Goal: Register for event/course

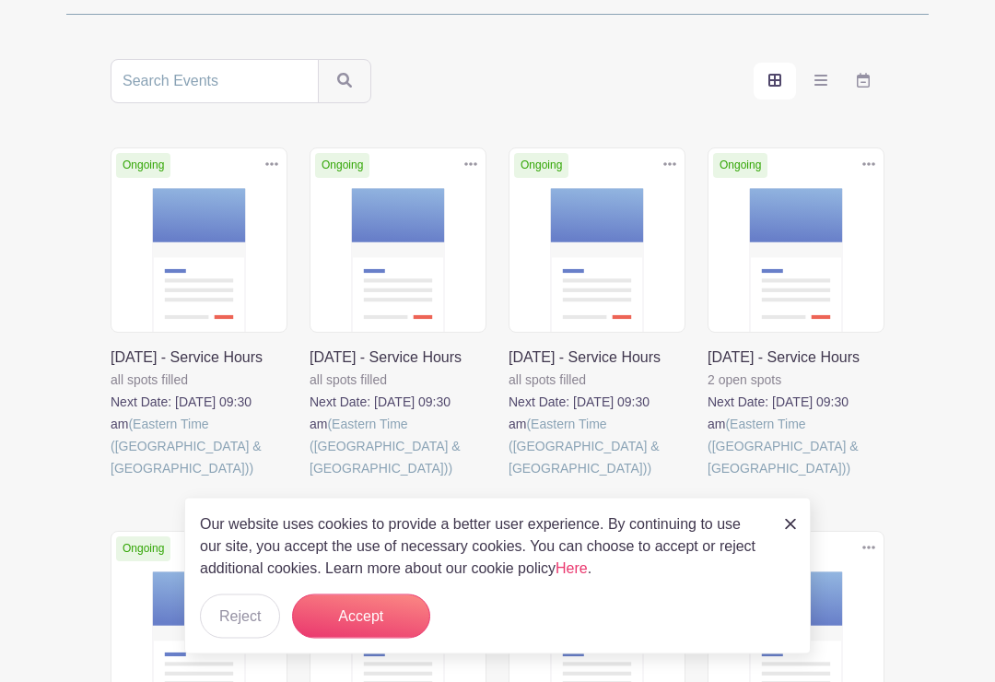
scroll to position [327, 0]
click at [789, 530] on img at bounding box center [790, 524] width 11 height 11
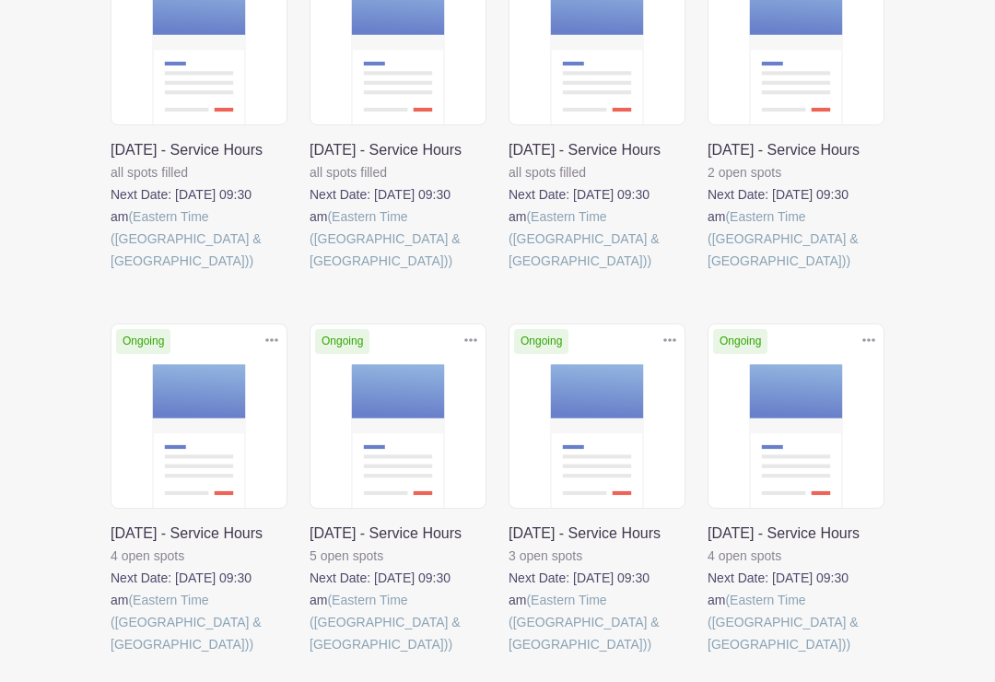
scroll to position [532, 0]
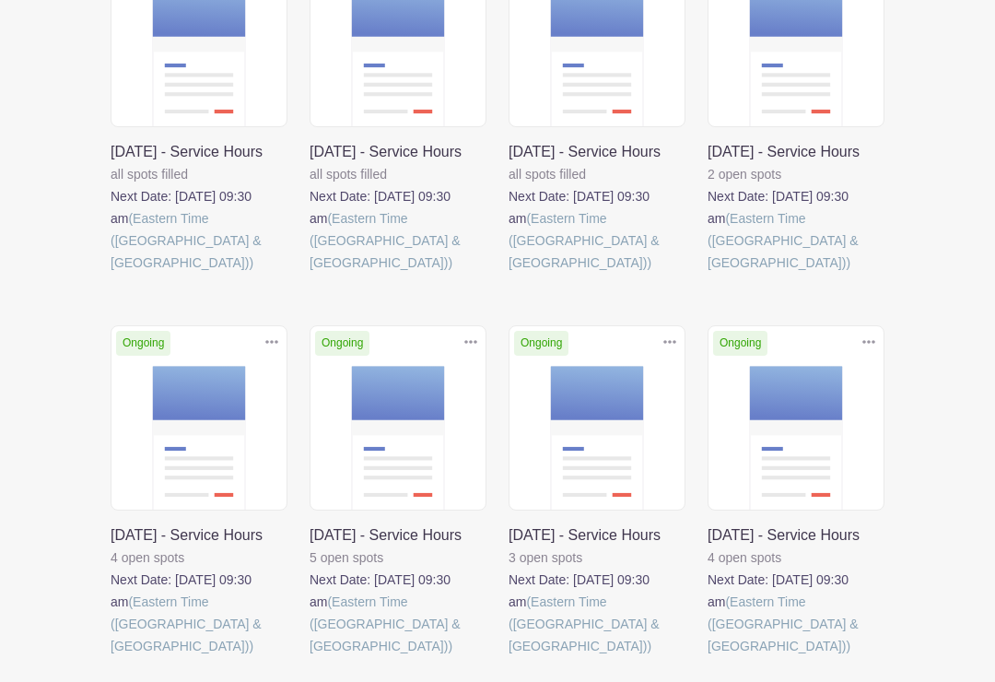
click at [111, 657] on link at bounding box center [111, 657] width 0 height 0
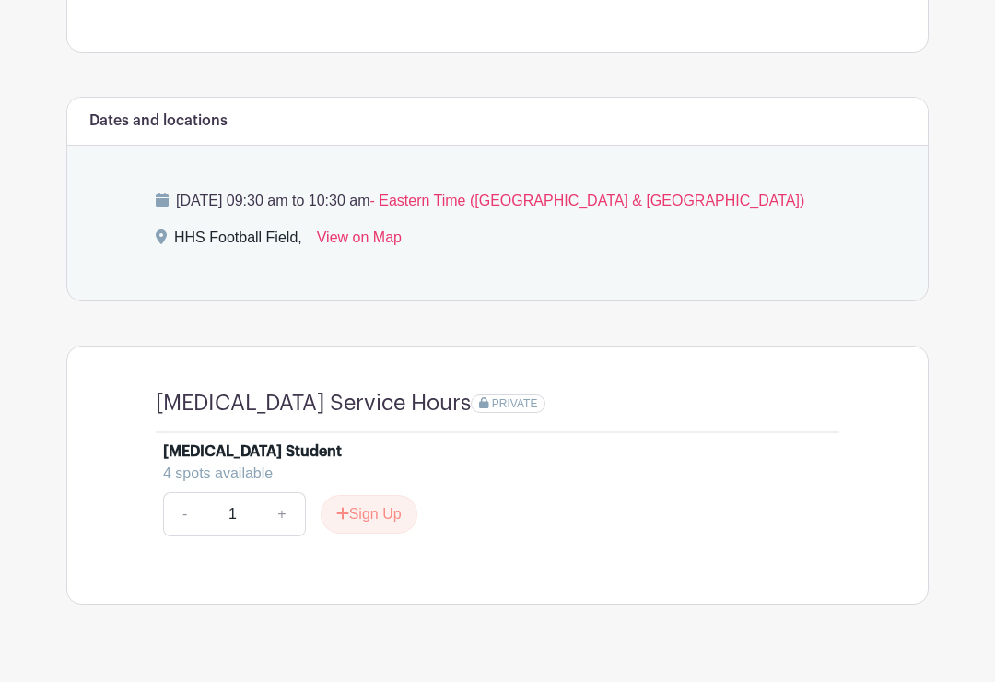
scroll to position [659, 0]
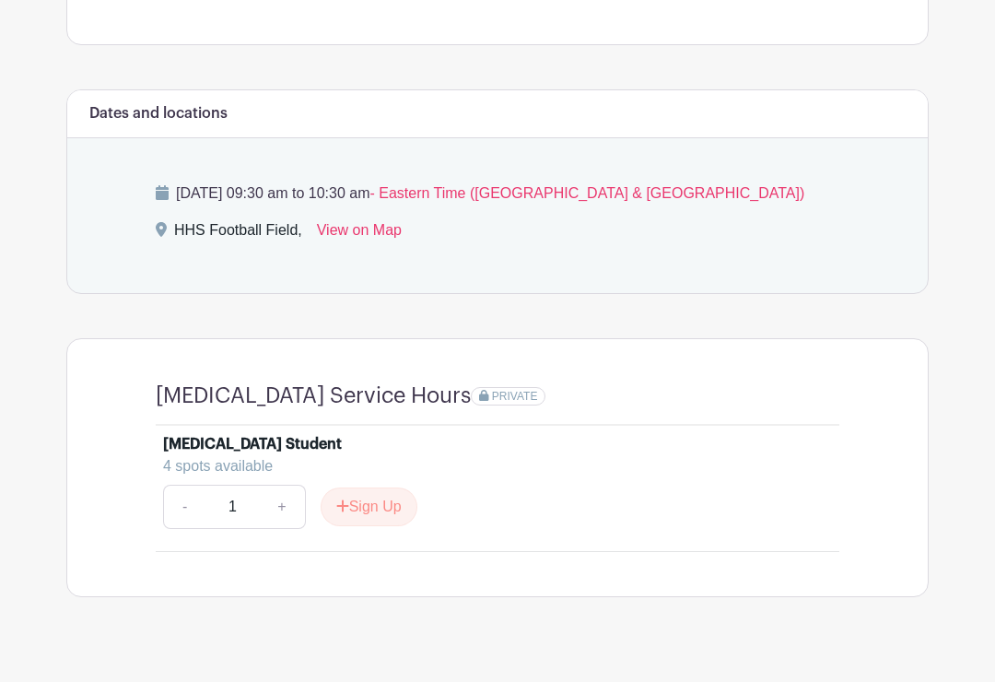
click at [371, 511] on button "Sign Up" at bounding box center [369, 506] width 97 height 39
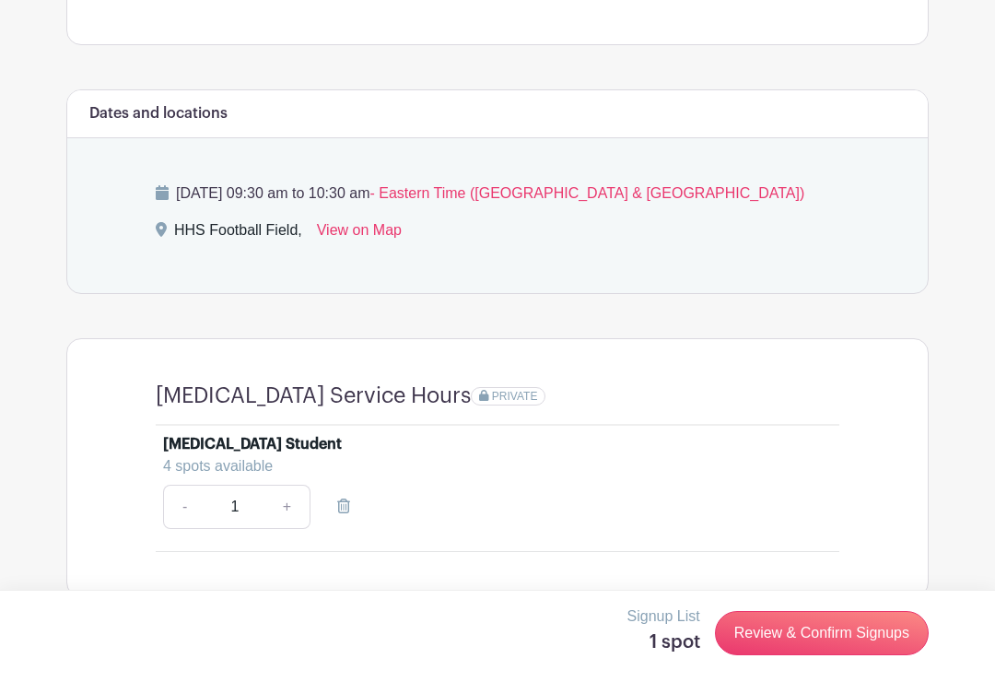
click at [826, 655] on link "Review & Confirm Signups" at bounding box center [822, 633] width 214 height 44
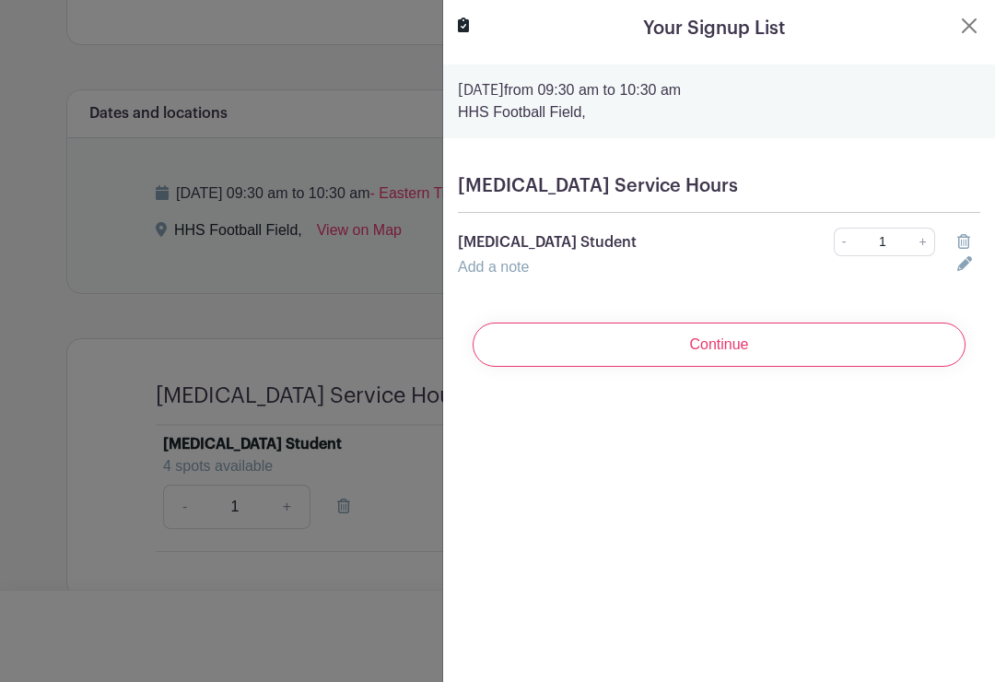
click at [739, 353] on input "Continue" at bounding box center [719, 344] width 493 height 44
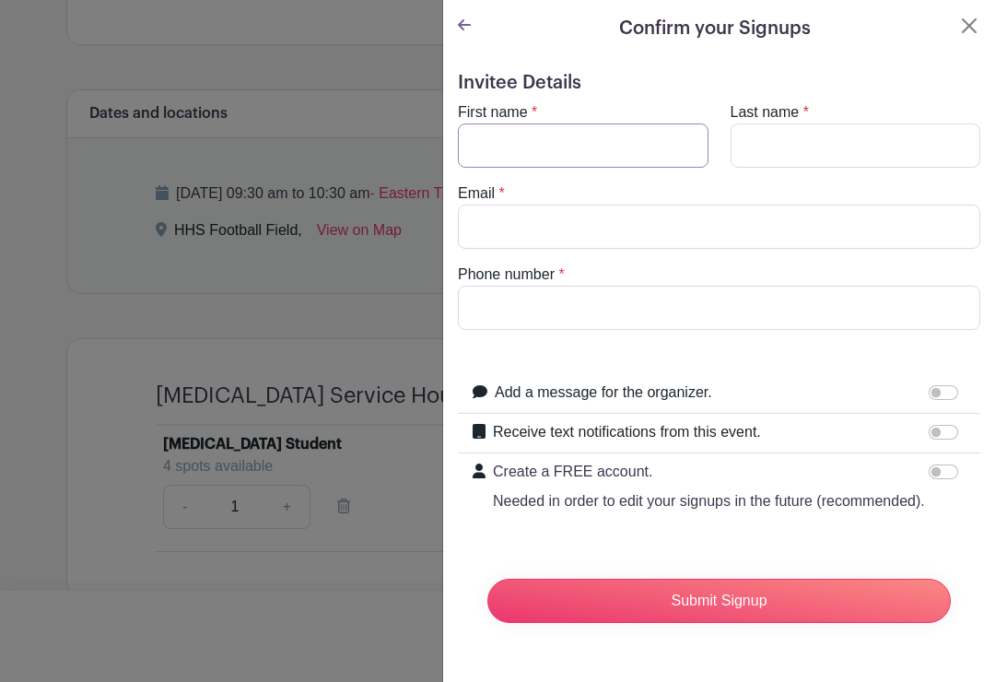
click at [590, 145] on input "First name" at bounding box center [583, 145] width 251 height 44
type input "Gabe"
click at [835, 155] on input "Last name" at bounding box center [856, 145] width 251 height 44
type input "Hampton"
click at [727, 223] on input "Email" at bounding box center [719, 227] width 522 height 44
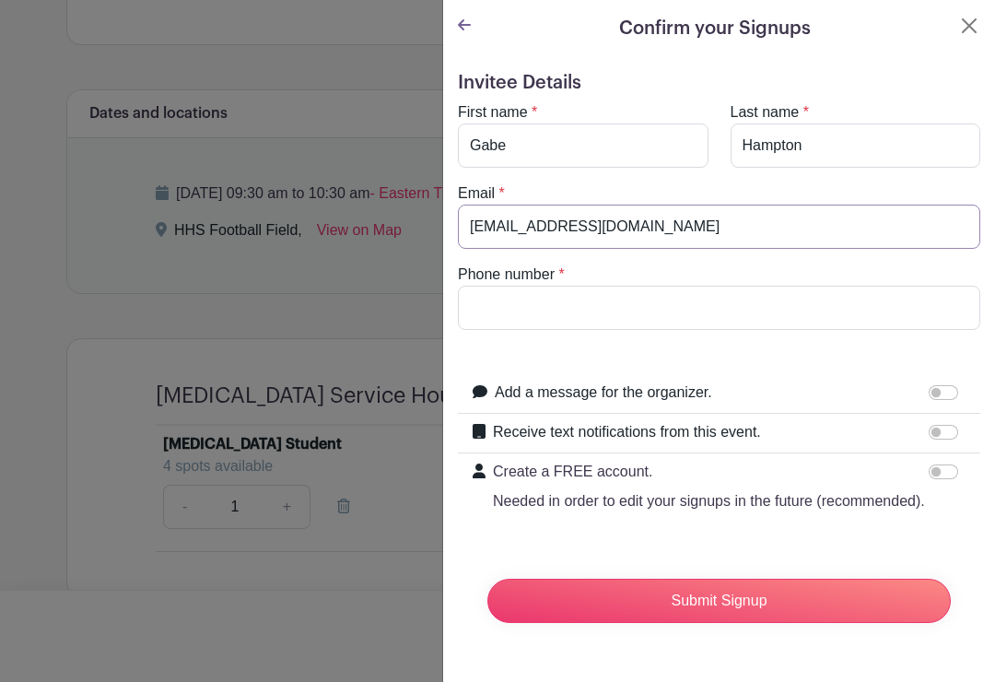
type input "[EMAIL_ADDRESS][DOMAIN_NAME]"
click at [755, 308] on input "Phone number" at bounding box center [719, 308] width 522 height 44
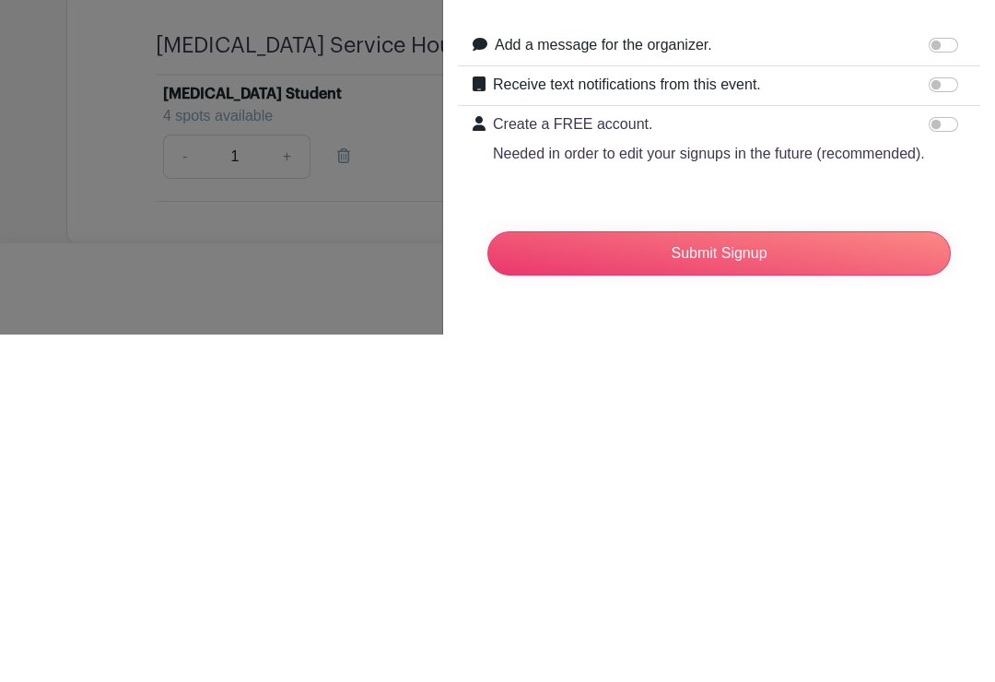
scroll to position [687, 0]
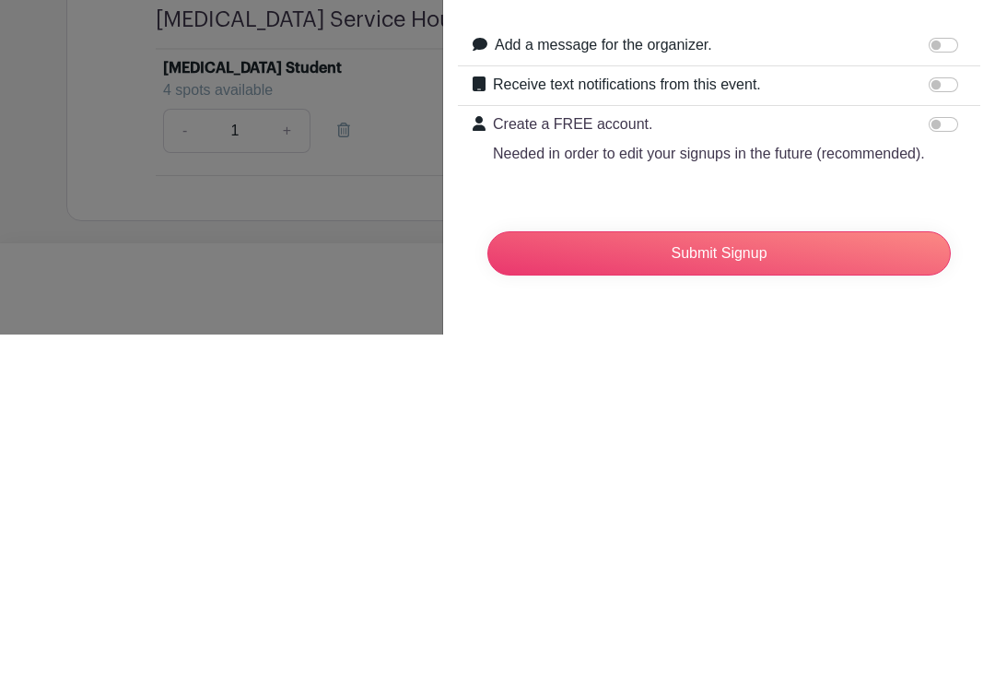
type input "8596382666"
click at [753, 579] on input "Submit Signup" at bounding box center [718, 601] width 463 height 44
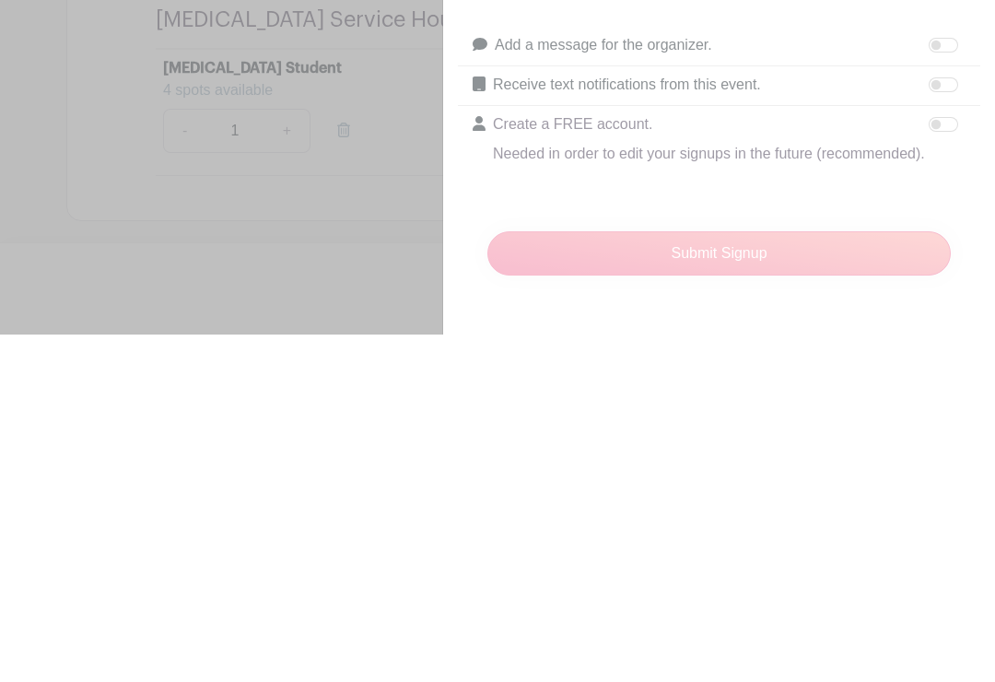
scroll to position [659, 0]
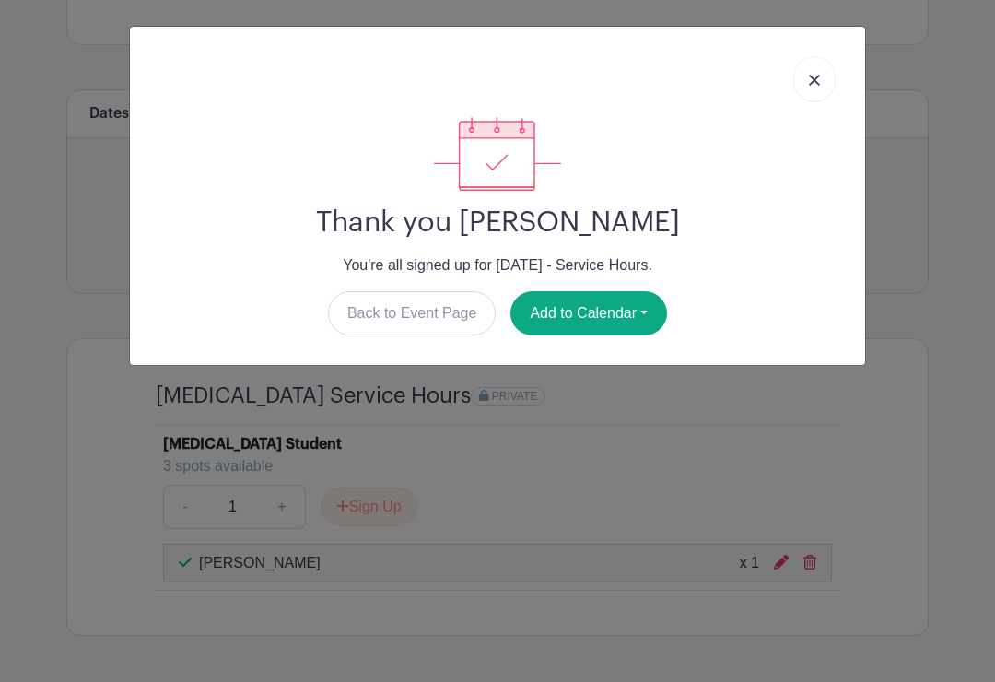
click at [812, 83] on img at bounding box center [814, 80] width 11 height 11
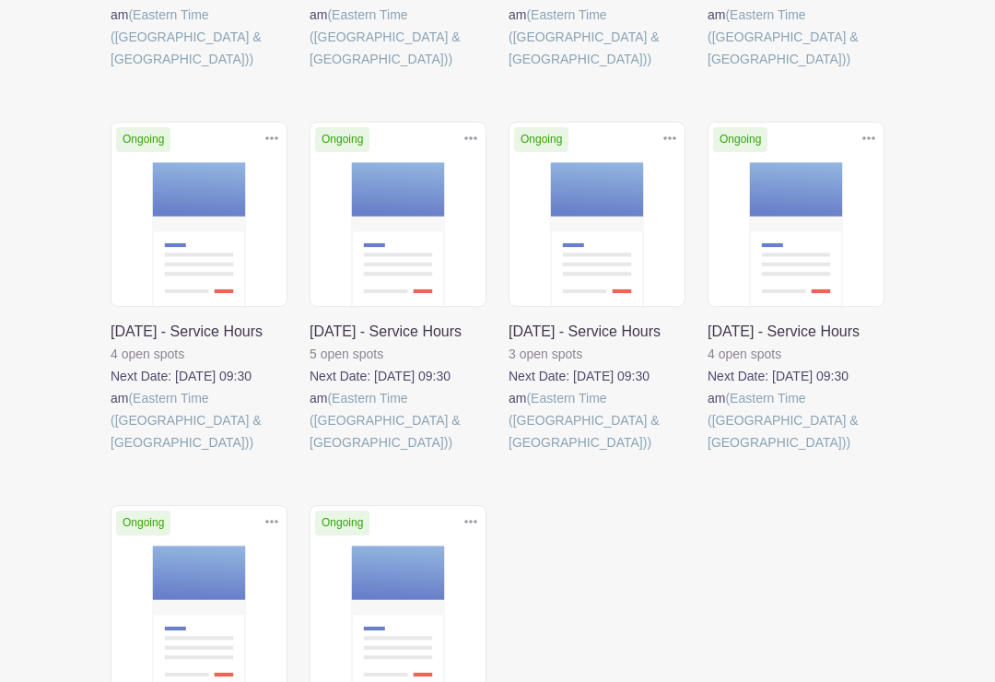
scroll to position [737, 0]
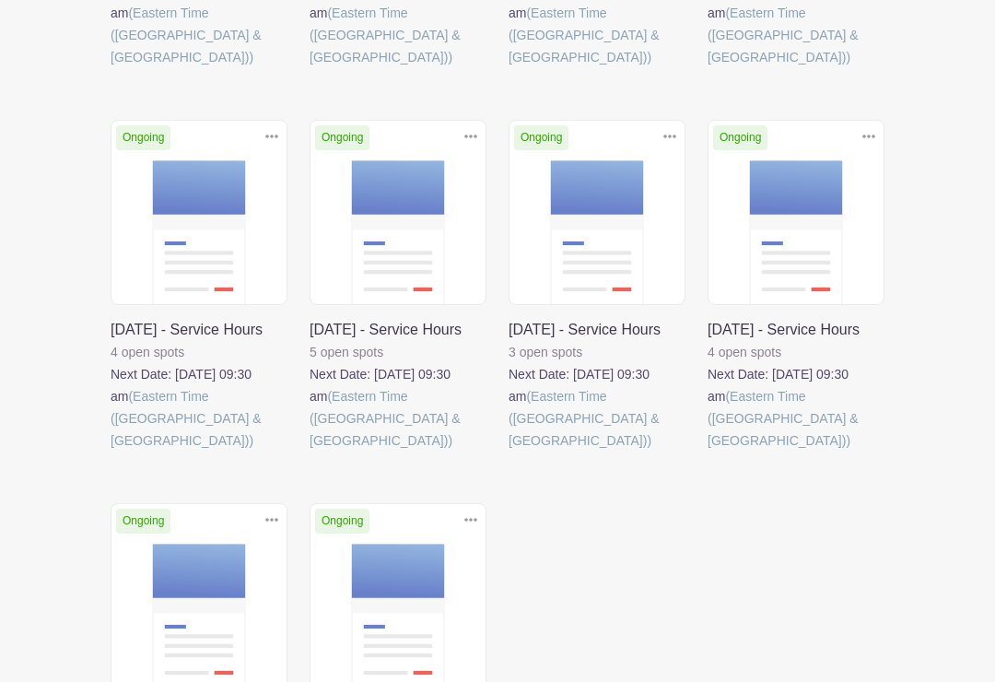
click at [708, 452] on link at bounding box center [708, 452] width 0 height 0
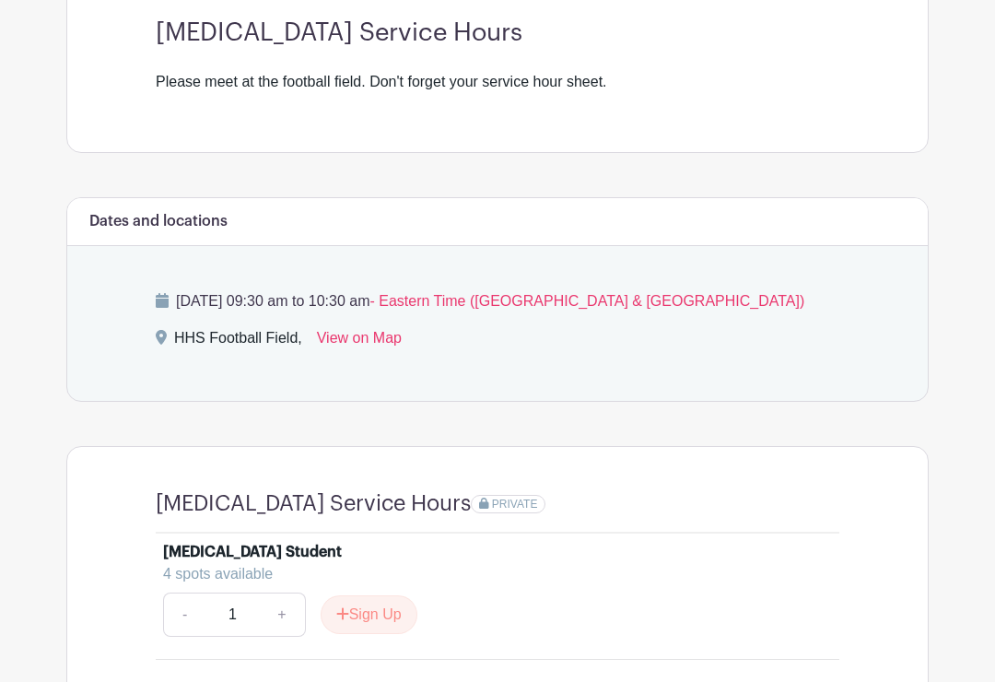
scroll to position [659, 0]
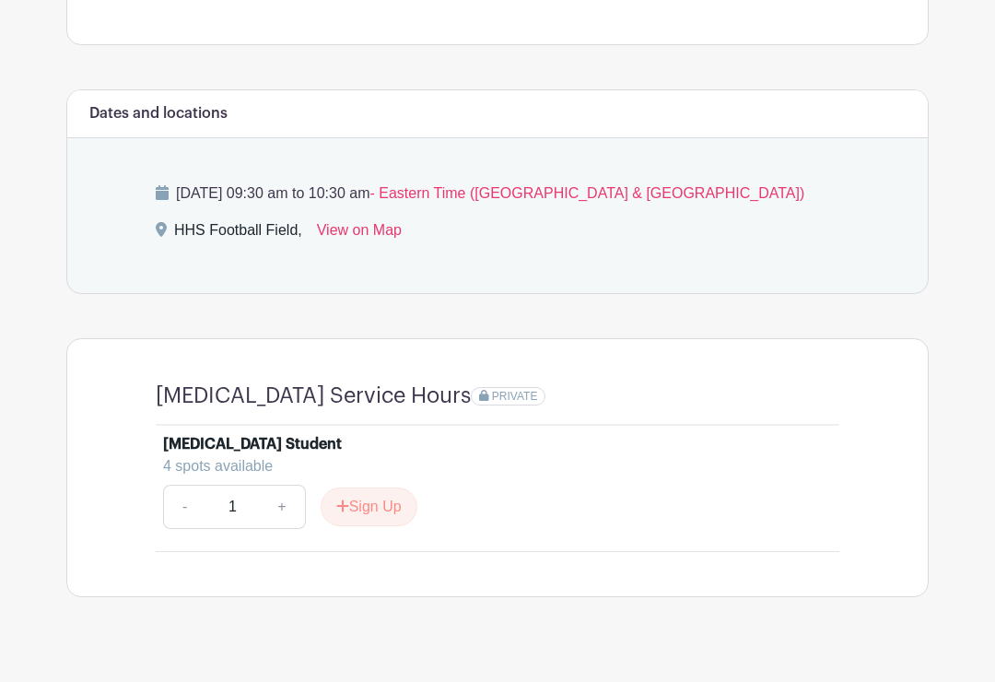
click at [379, 501] on button "Sign Up" at bounding box center [369, 506] width 97 height 39
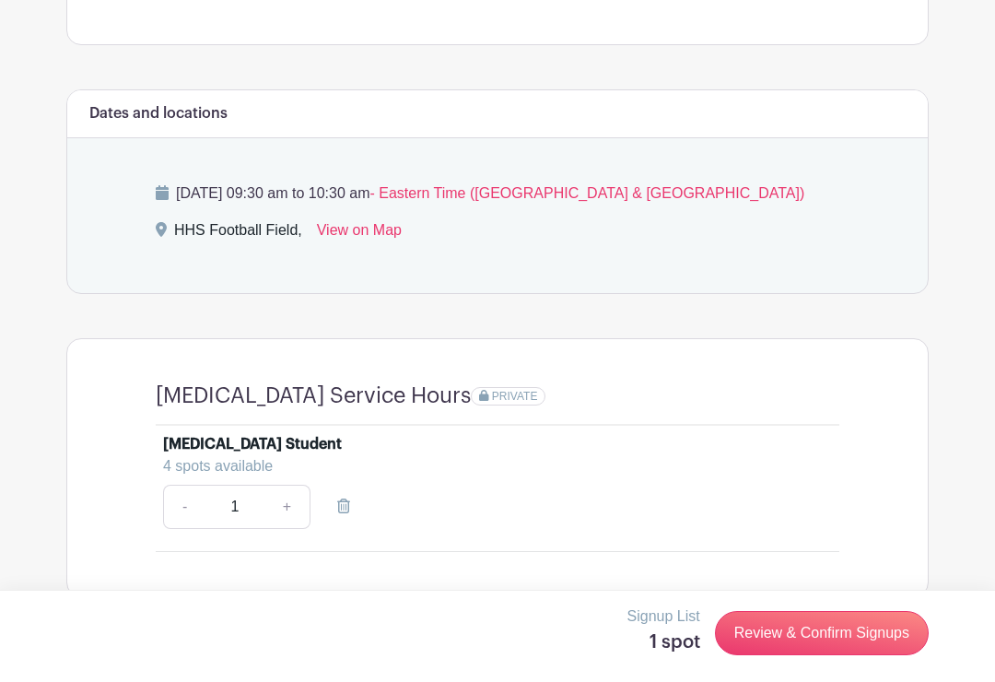
click at [830, 655] on link "Review & Confirm Signups" at bounding box center [822, 633] width 214 height 44
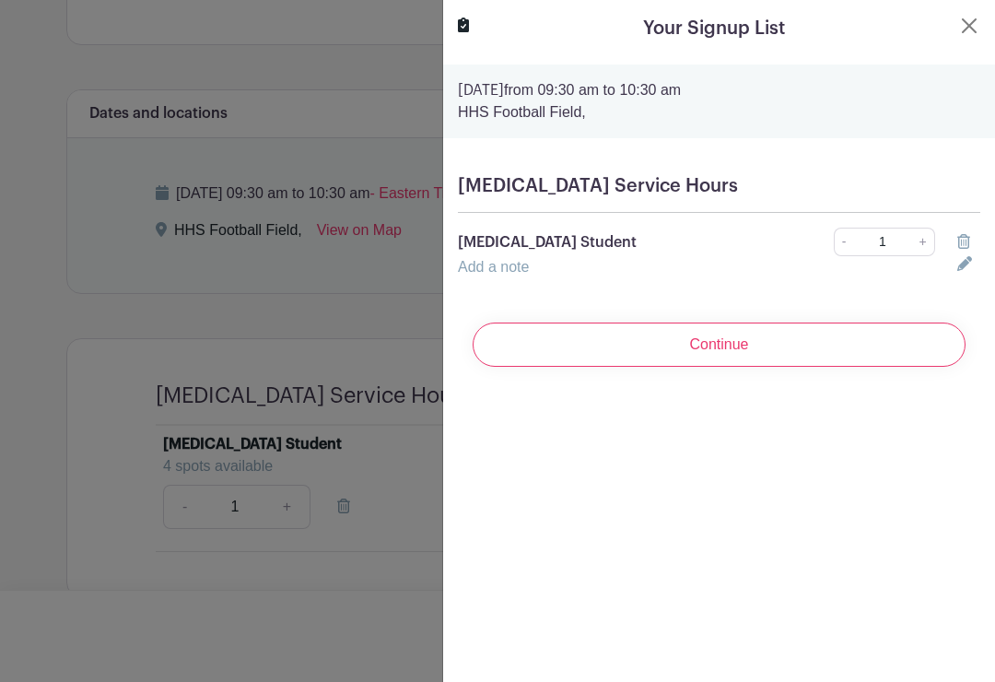
click at [753, 341] on input "Continue" at bounding box center [719, 344] width 493 height 44
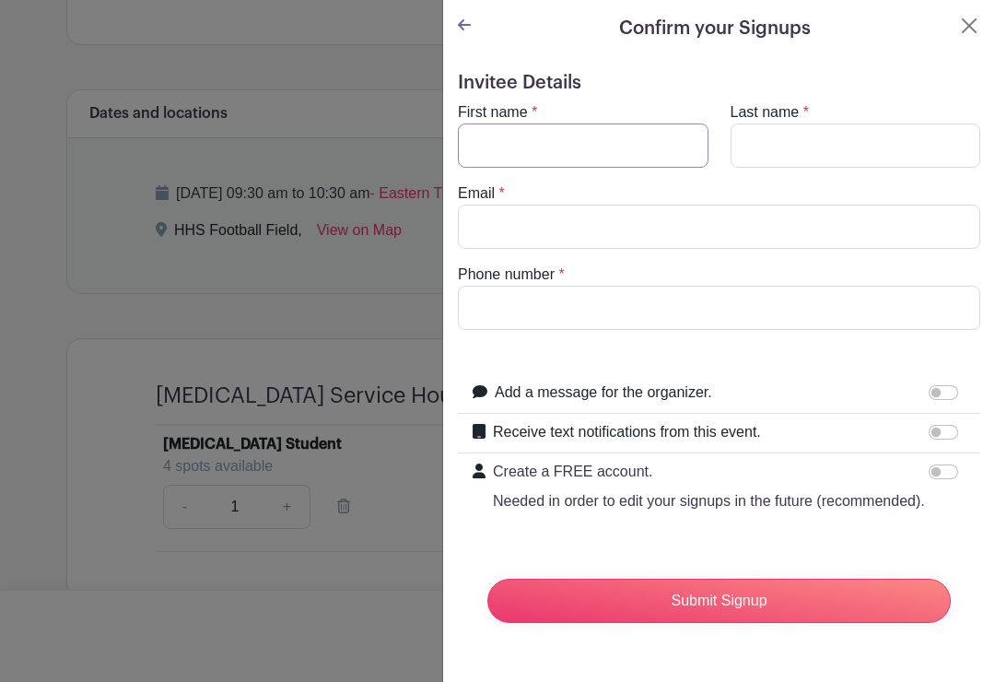
click at [579, 136] on input "First name" at bounding box center [583, 145] width 251 height 44
type input "Gabe"
click at [823, 136] on input "Last name" at bounding box center [856, 145] width 251 height 44
type input "Hampton"
click at [592, 216] on input "Email" at bounding box center [719, 227] width 522 height 44
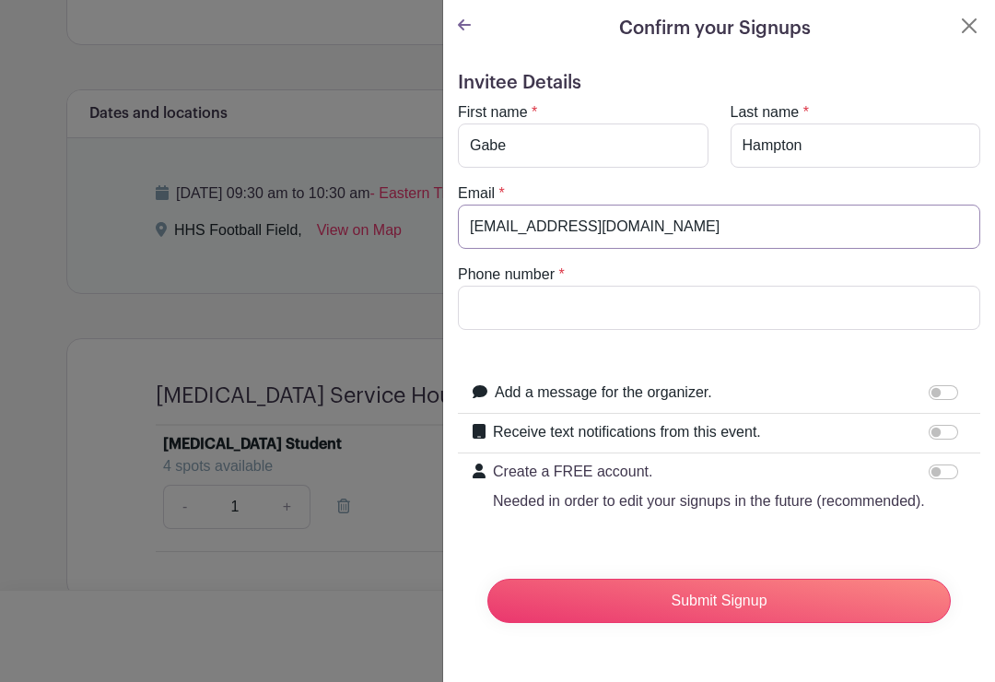
type input "[EMAIL_ADDRESS][DOMAIN_NAME]"
click at [573, 315] on input "Phone number" at bounding box center [719, 308] width 522 height 44
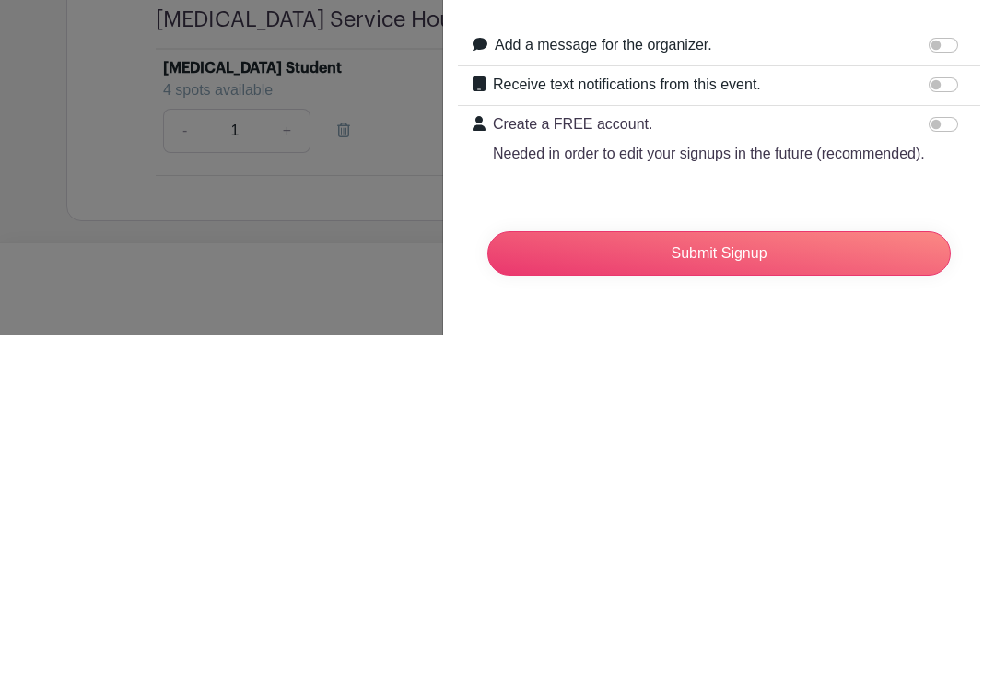
type input "8596382666"
click at [773, 579] on input "Submit Signup" at bounding box center [718, 601] width 463 height 44
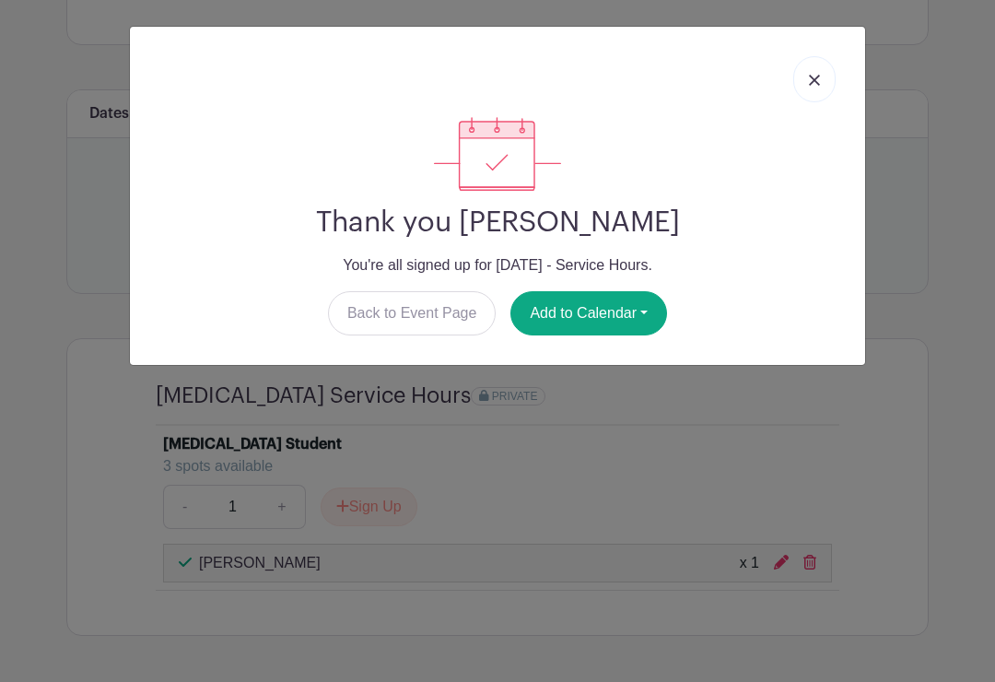
click at [816, 70] on link at bounding box center [814, 79] width 42 height 46
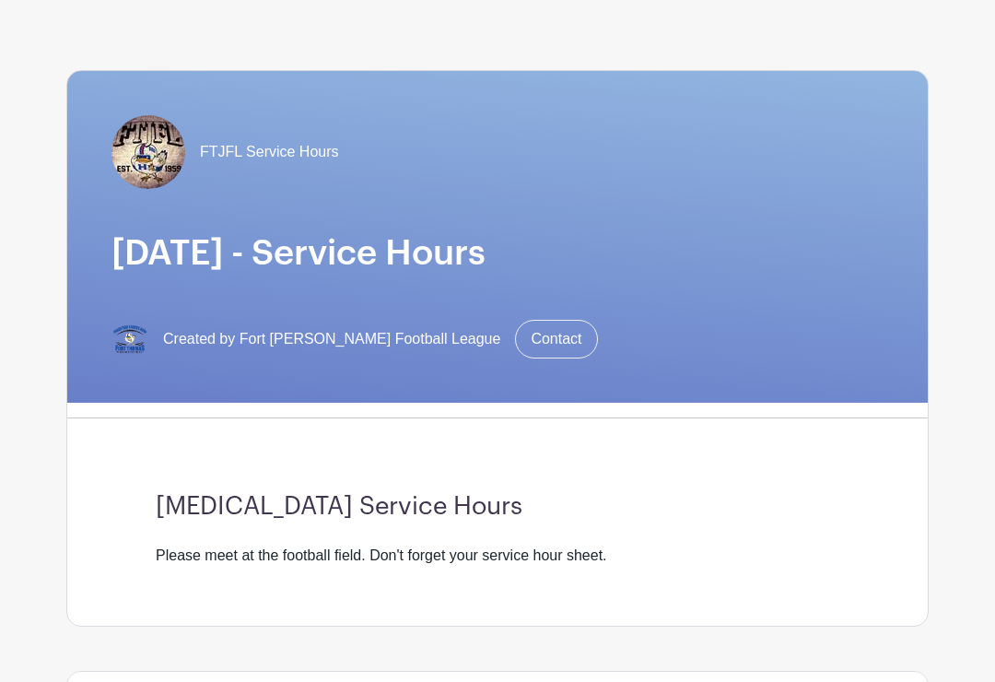
scroll to position [0, 0]
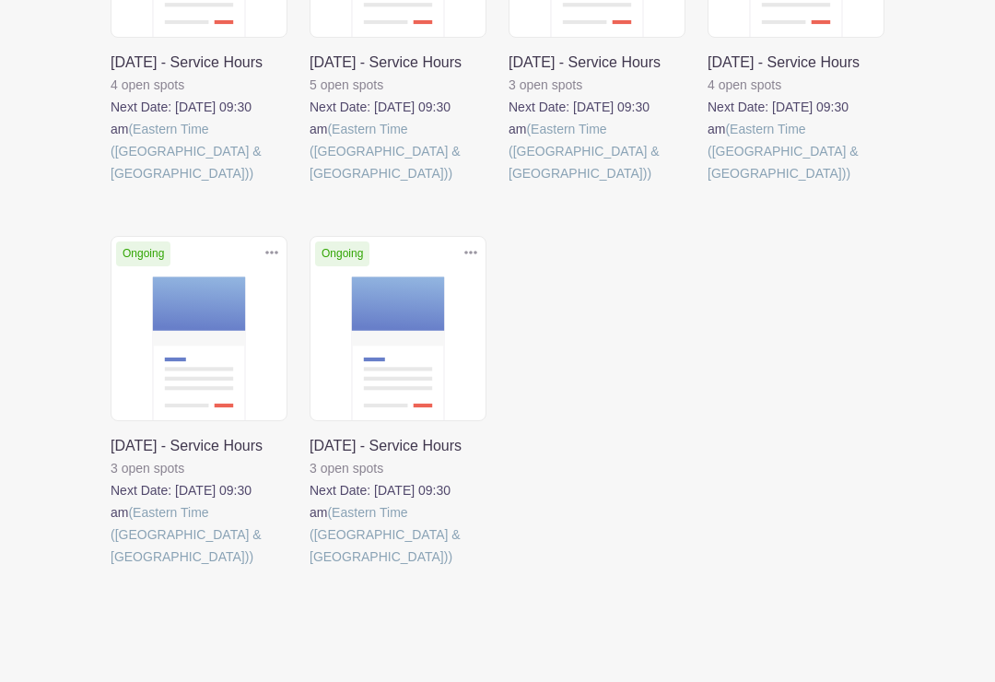
scroll to position [1005, 0]
click at [111, 567] on link at bounding box center [111, 567] width 0 height 0
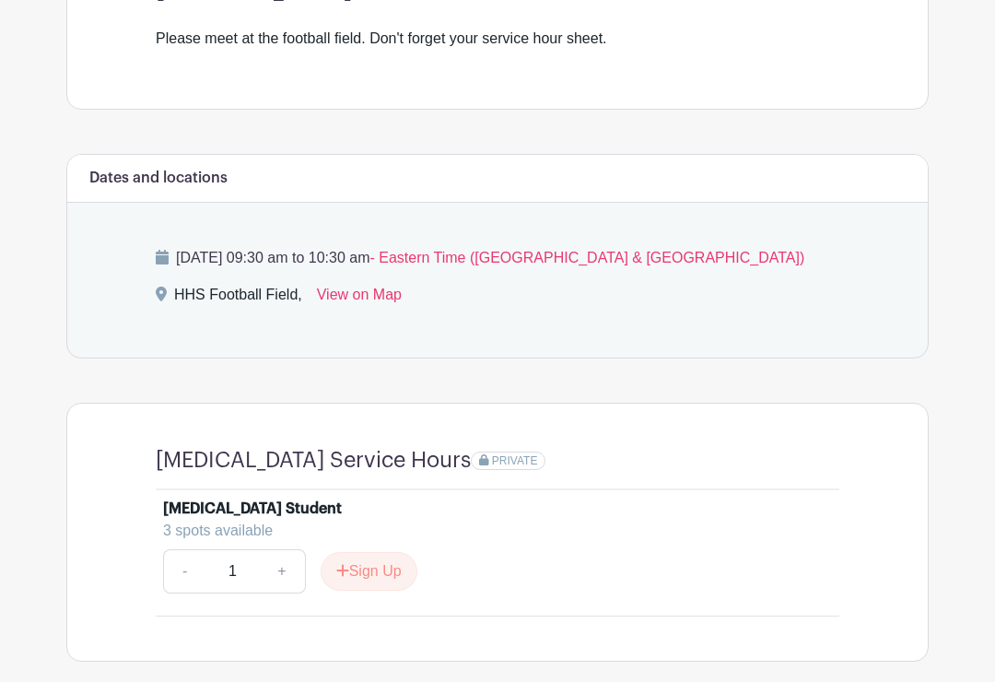
scroll to position [659, 0]
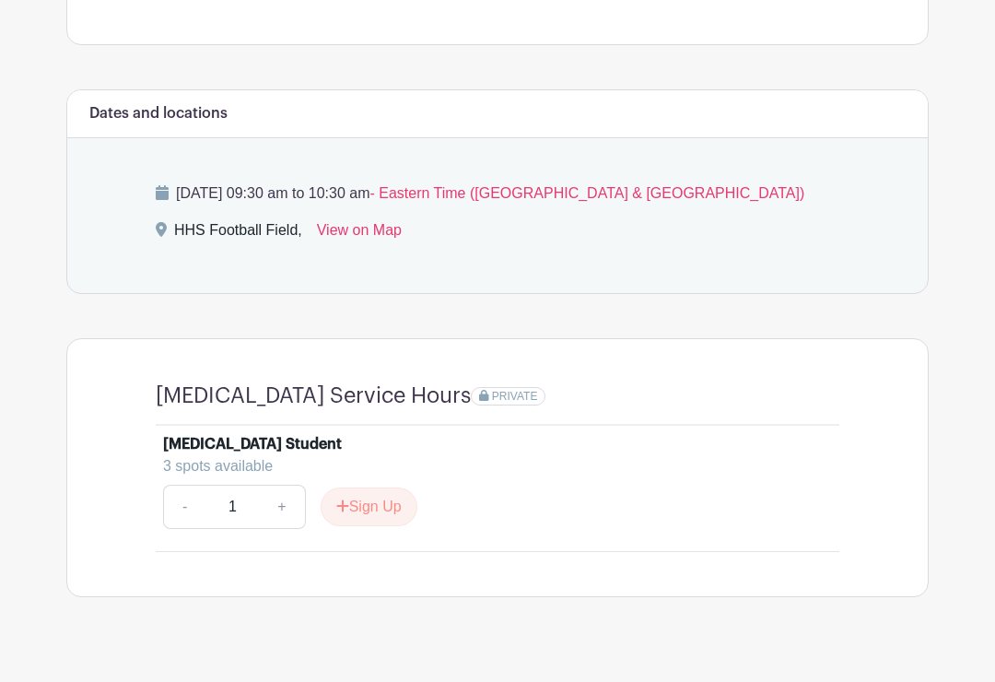
click at [358, 518] on button "Sign Up" at bounding box center [369, 506] width 97 height 39
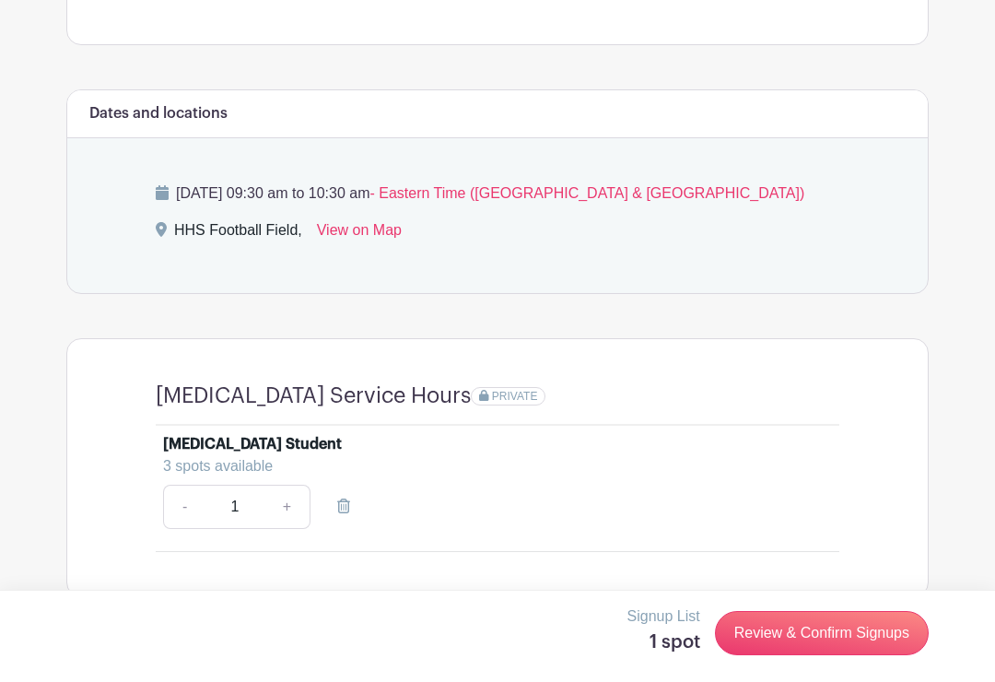
click at [828, 655] on link "Review & Confirm Signups" at bounding box center [822, 633] width 214 height 44
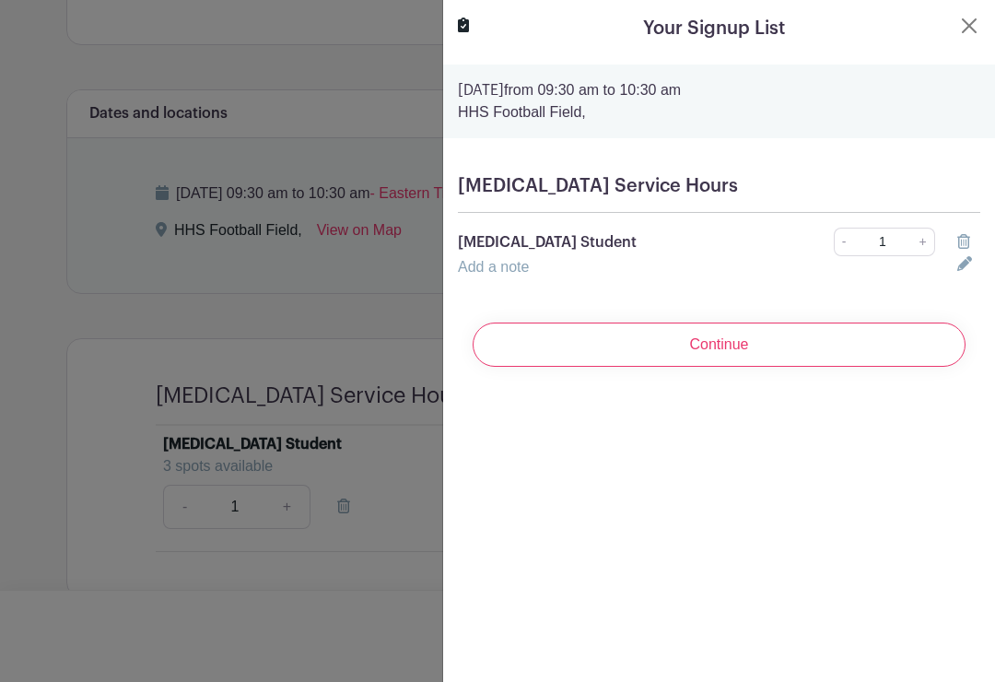
click at [731, 341] on input "Continue" at bounding box center [719, 344] width 493 height 44
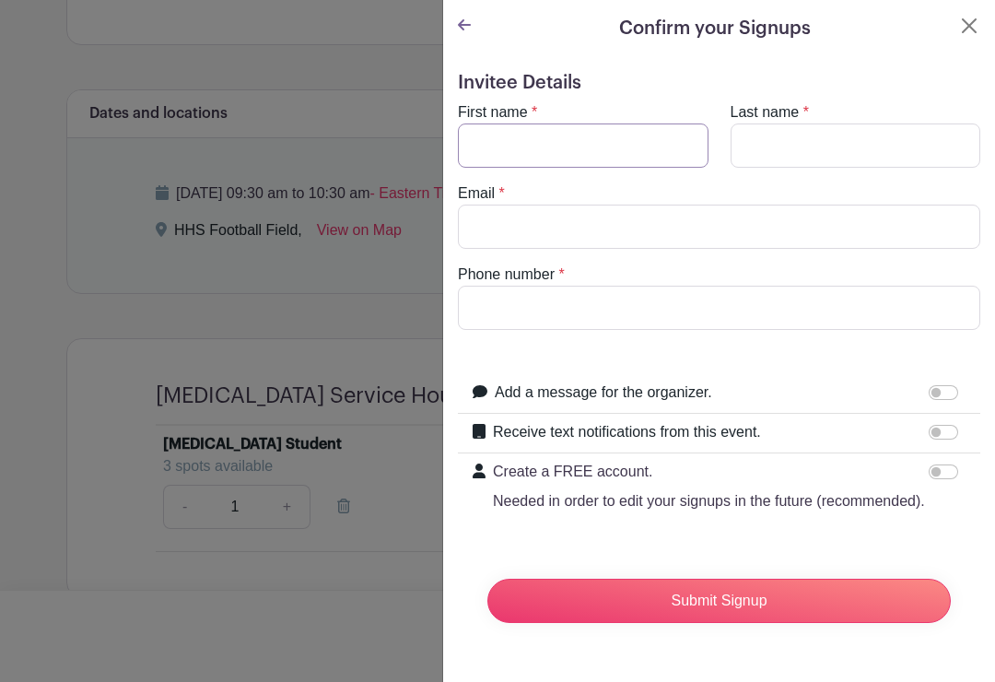
click at [594, 135] on input "First name" at bounding box center [583, 145] width 251 height 44
type input "Gabe"
click at [823, 166] on input "Last name" at bounding box center [856, 145] width 251 height 44
type input "H"
type input "Hampton"
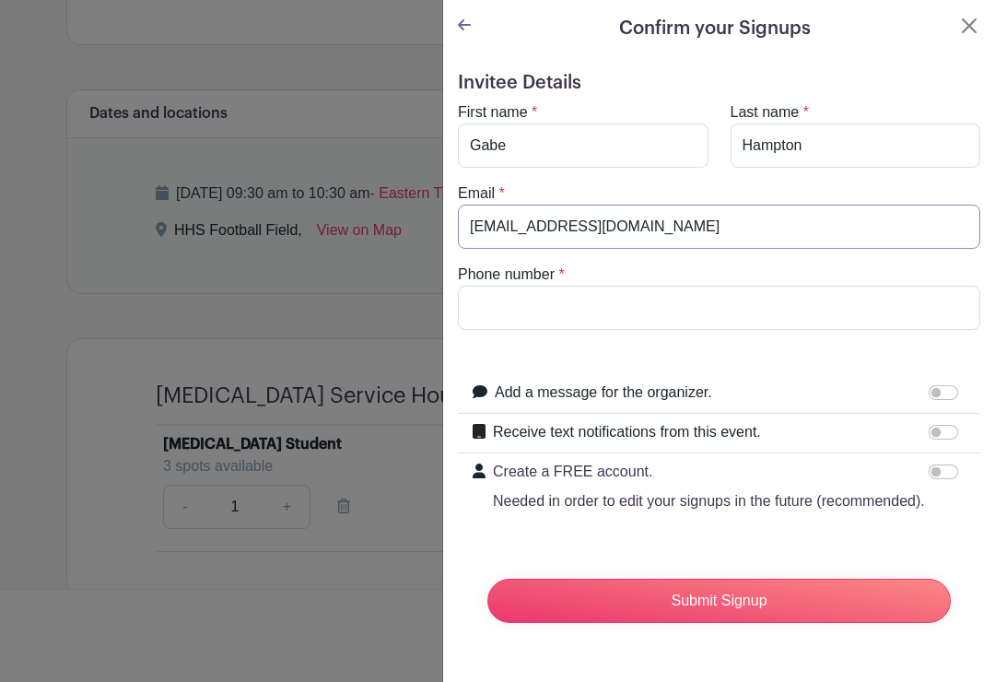
type input "[EMAIL_ADDRESS][DOMAIN_NAME]"
click at [697, 310] on input "Phone number" at bounding box center [719, 308] width 522 height 44
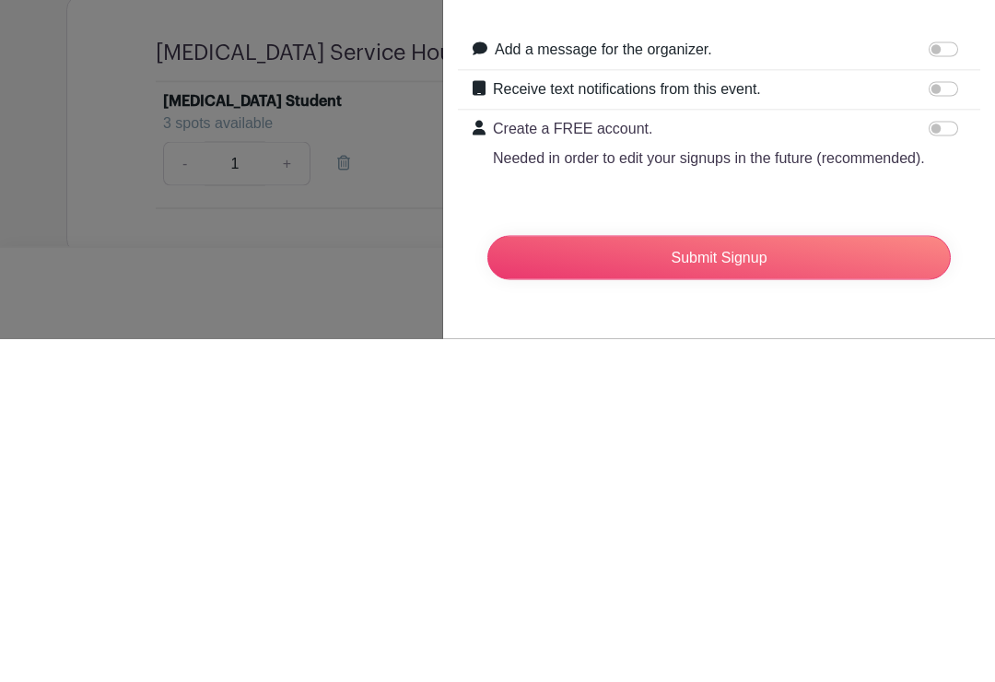
type input "8596382666"
click at [800, 579] on input "Submit Signup" at bounding box center [718, 601] width 463 height 44
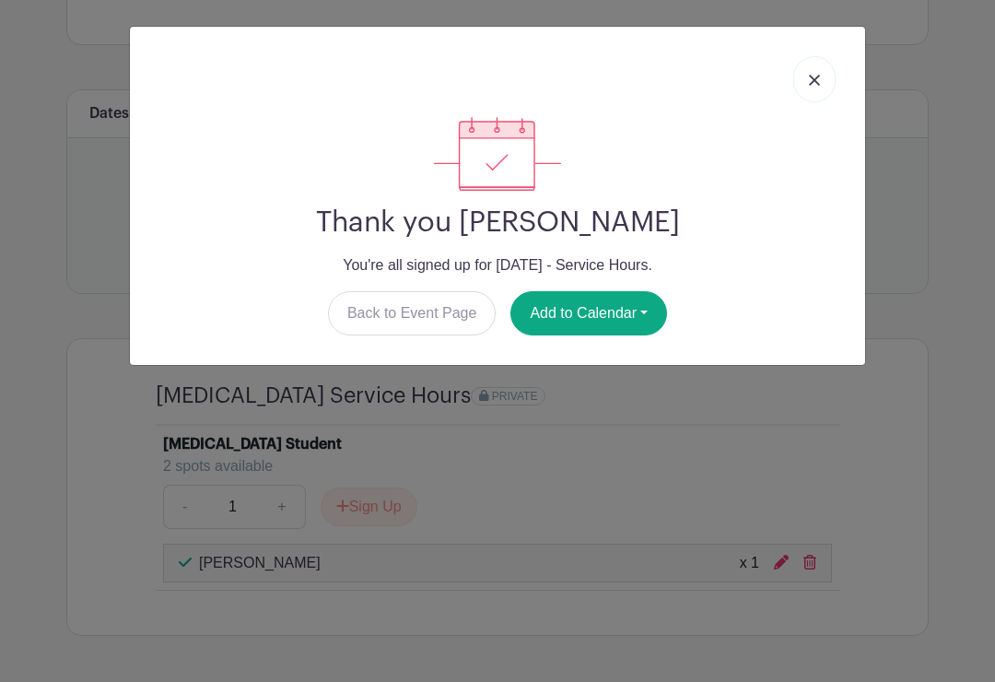
click at [815, 84] on img at bounding box center [814, 80] width 11 height 11
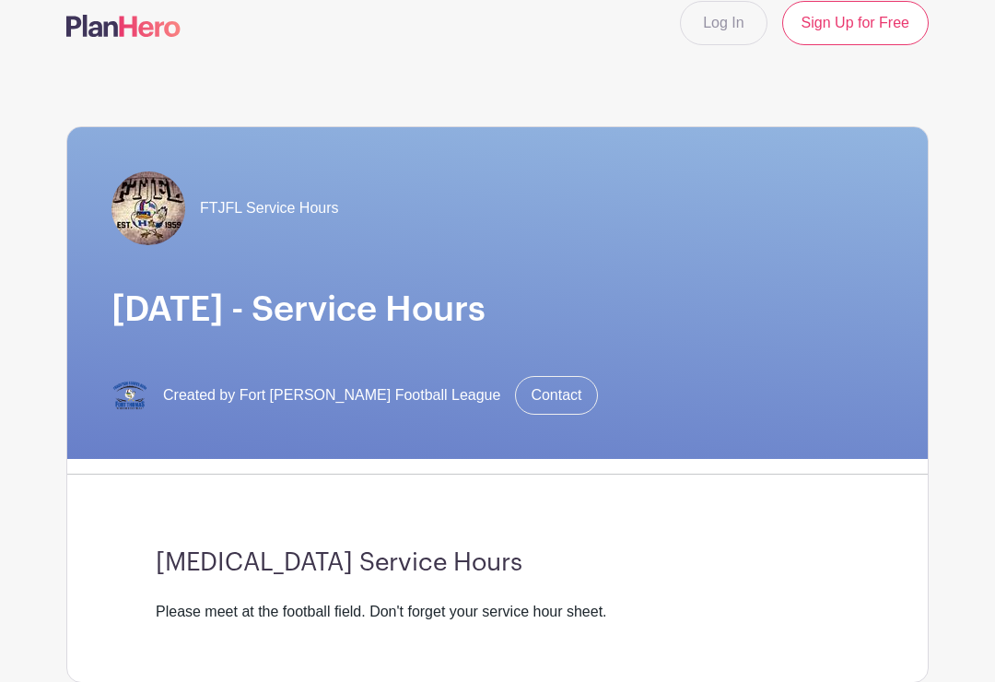
scroll to position [0, 0]
